Goal: Find specific page/section: Find specific page/section

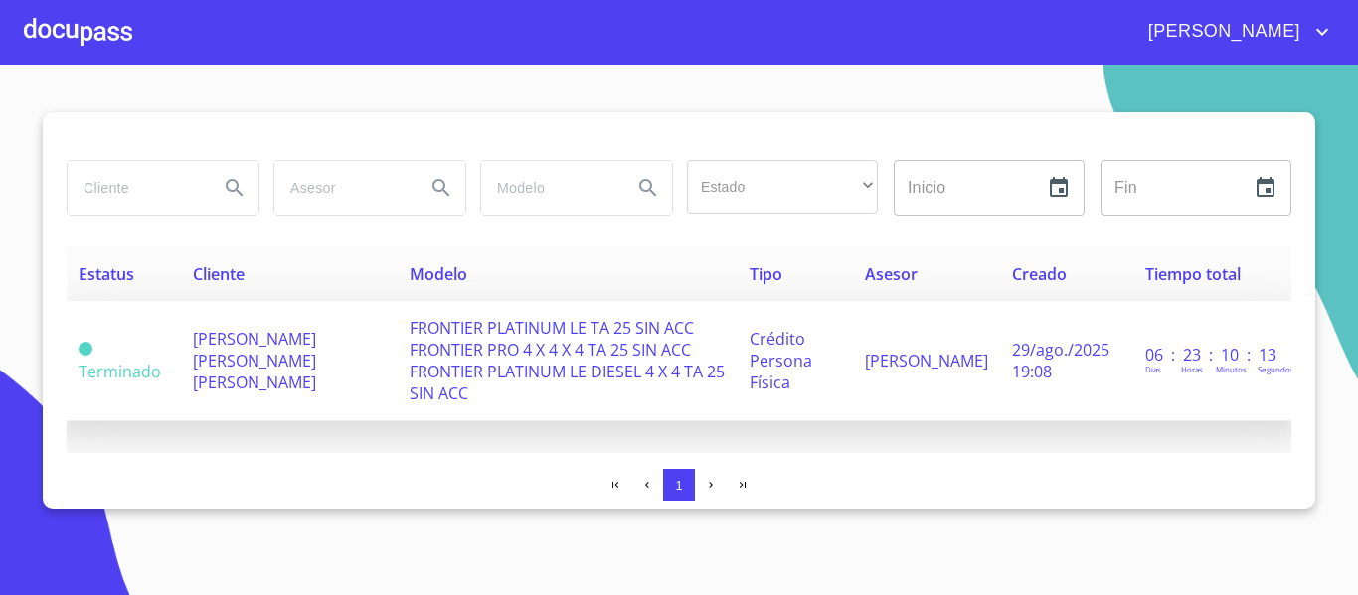
click at [416, 370] on span "FRONTIER PLATINUM LE TA 25 SIN ACC FRONTIER PRO 4 X 4 X 4 TA 25 SIN ACC FRONTIE…" at bounding box center [566, 360] width 315 height 87
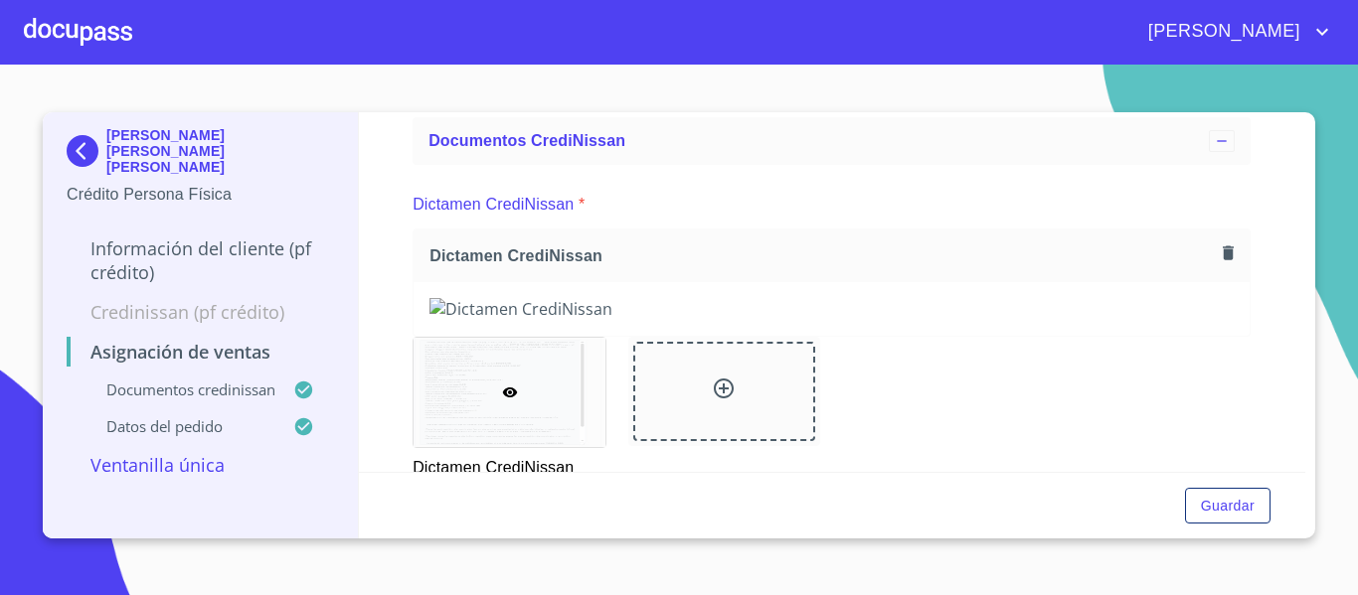
scroll to position [199, 0]
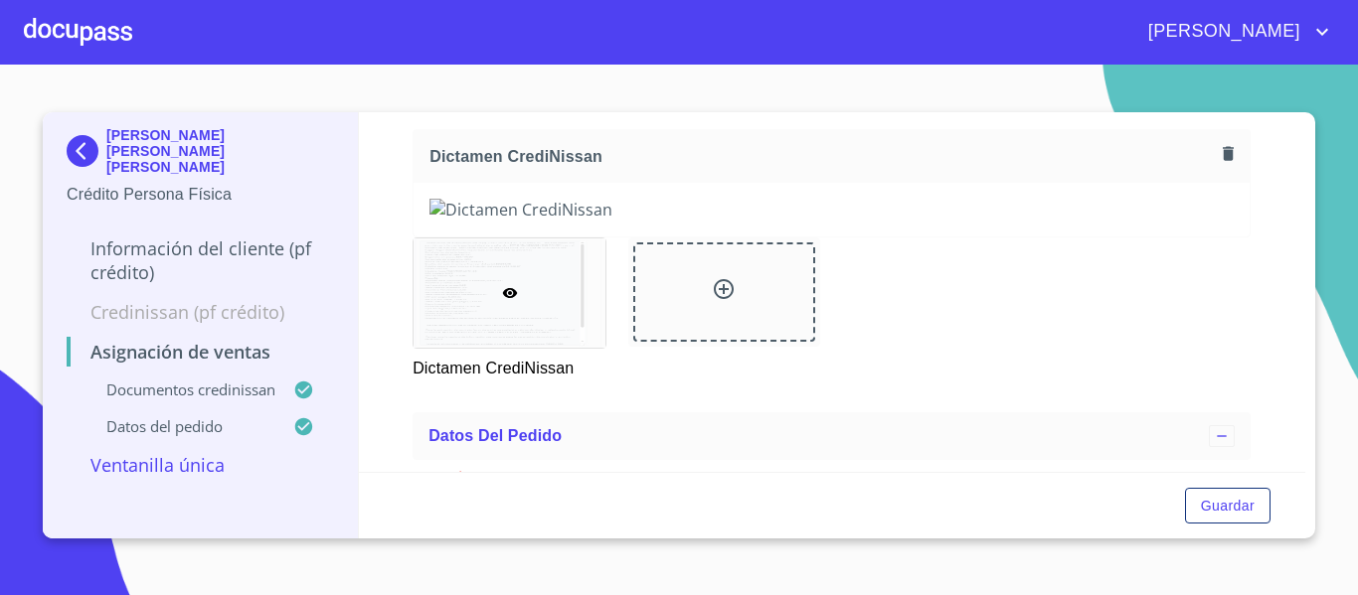
click at [66, 39] on div at bounding box center [78, 32] width 108 height 64
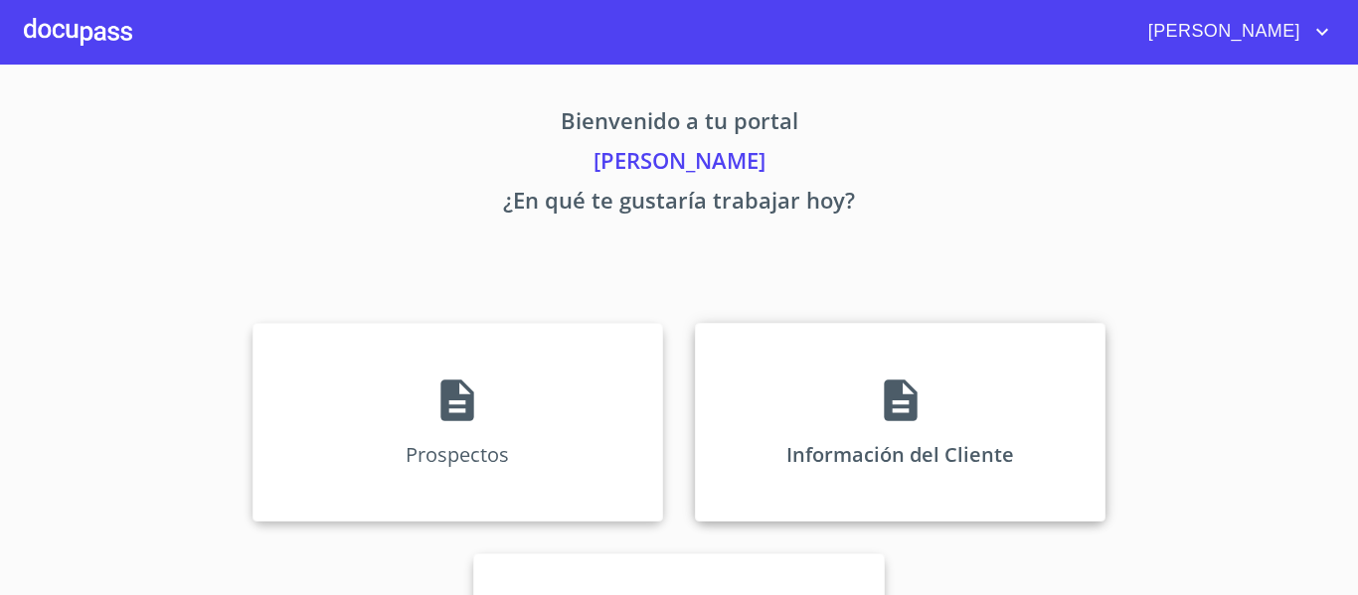
click at [820, 457] on p "Información del Cliente" at bounding box center [900, 454] width 228 height 27
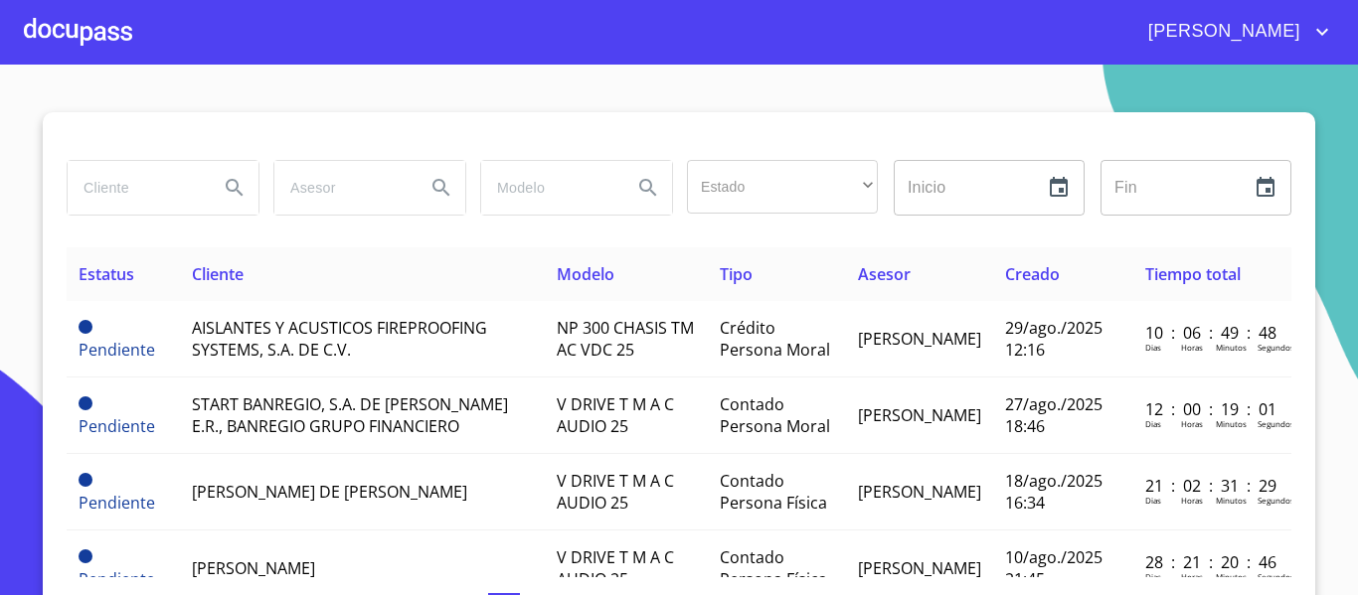
click at [179, 175] on input "search" at bounding box center [135, 188] width 135 height 54
type input "[PERSON_NAME]"
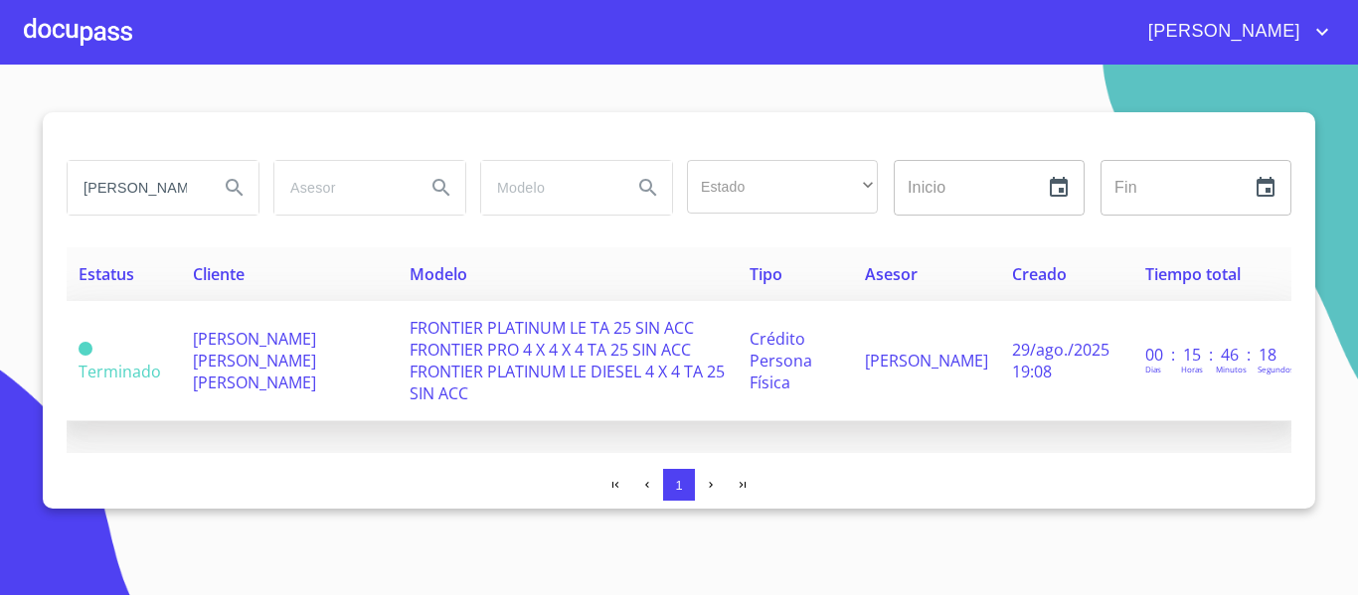
click at [409, 323] on span "FRONTIER PLATINUM LE TA 25 SIN ACC FRONTIER PRO 4 X 4 X 4 TA 25 SIN ACC FRONTIE…" at bounding box center [566, 360] width 315 height 87
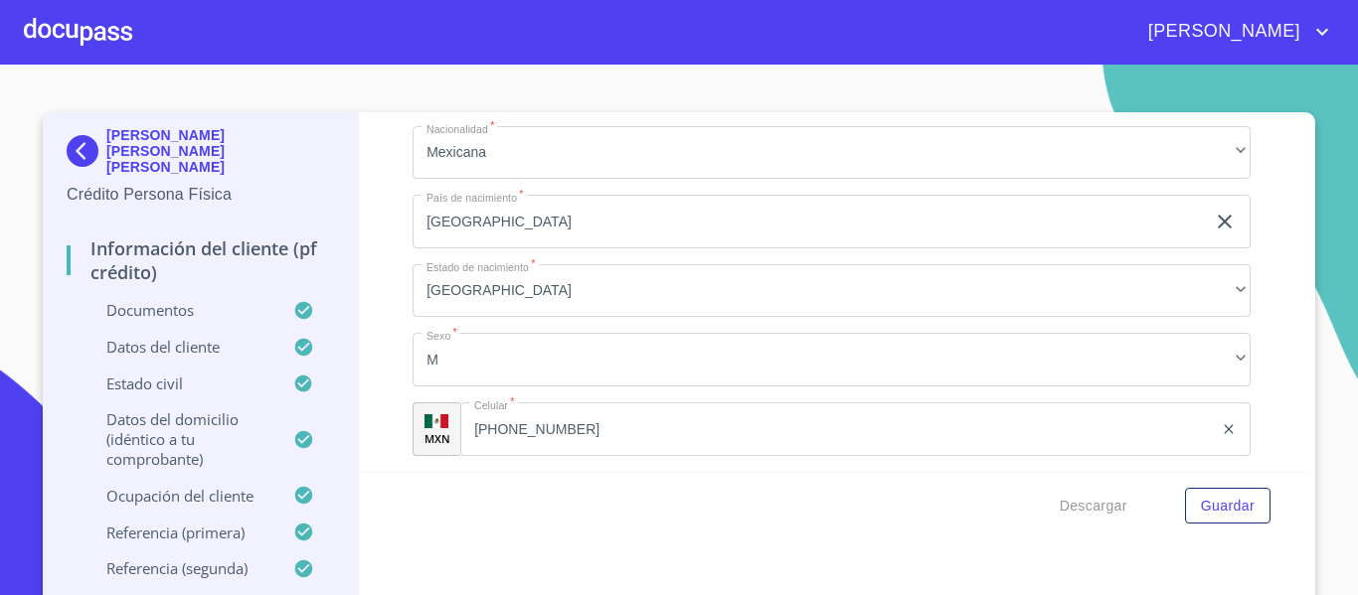
scroll to position [5780, 0]
